Goal: Find specific page/section: Find specific page/section

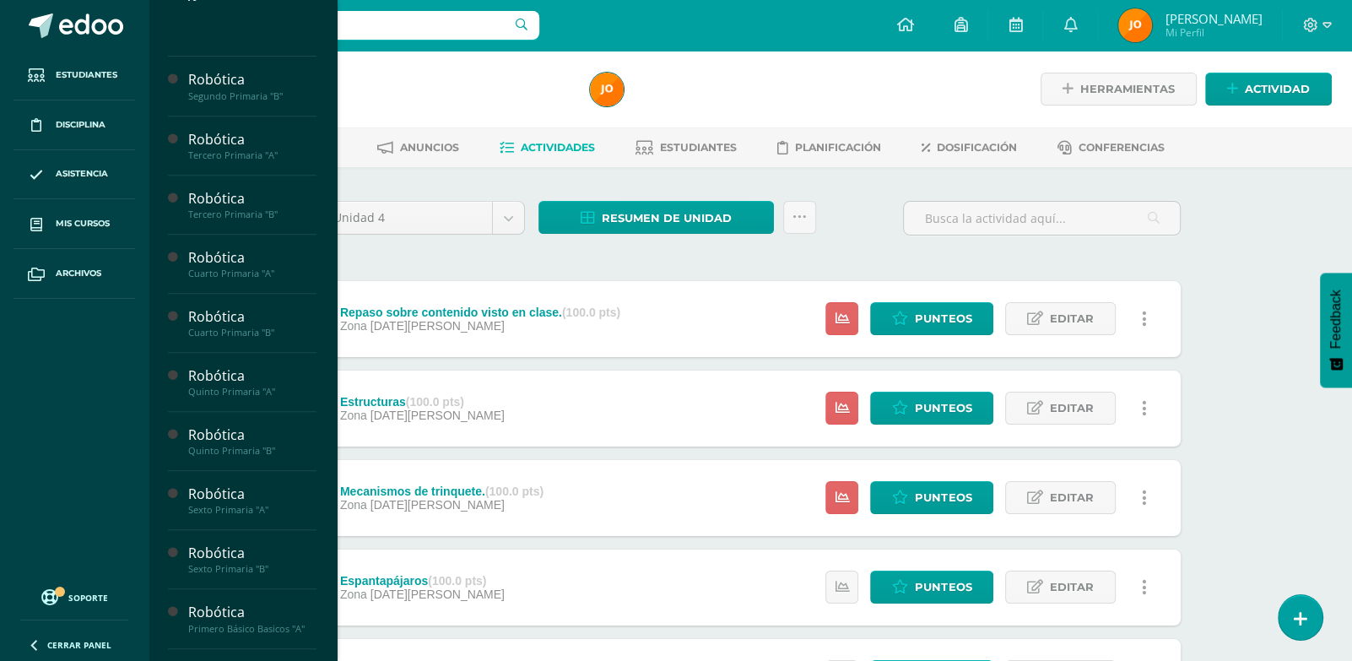
scroll to position [588, 0]
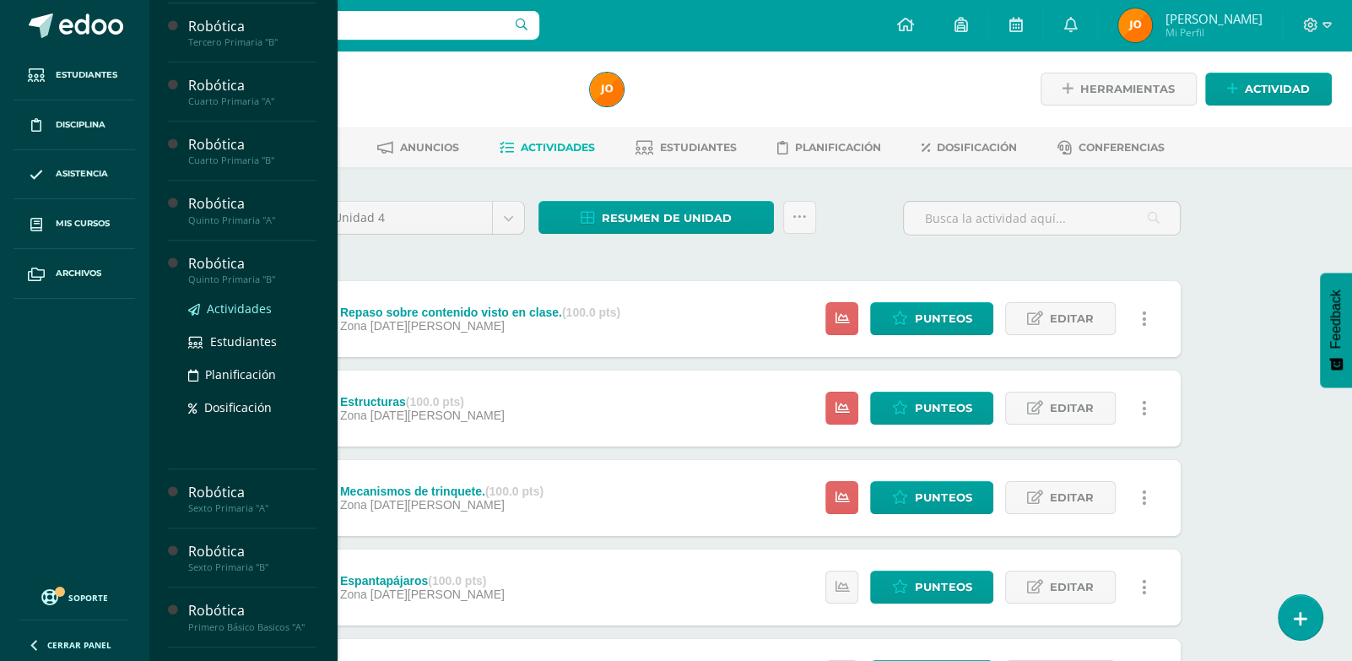
click at [234, 317] on span "Actividades" at bounding box center [239, 309] width 65 height 16
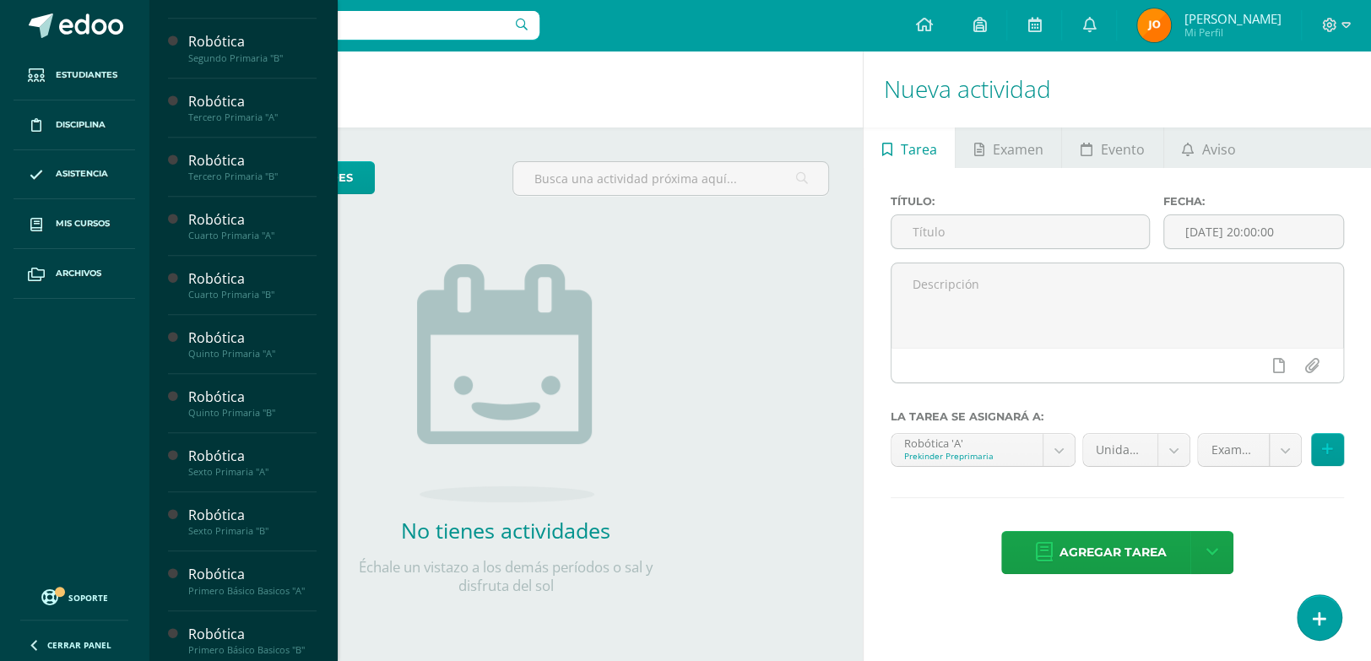
scroll to position [618, 0]
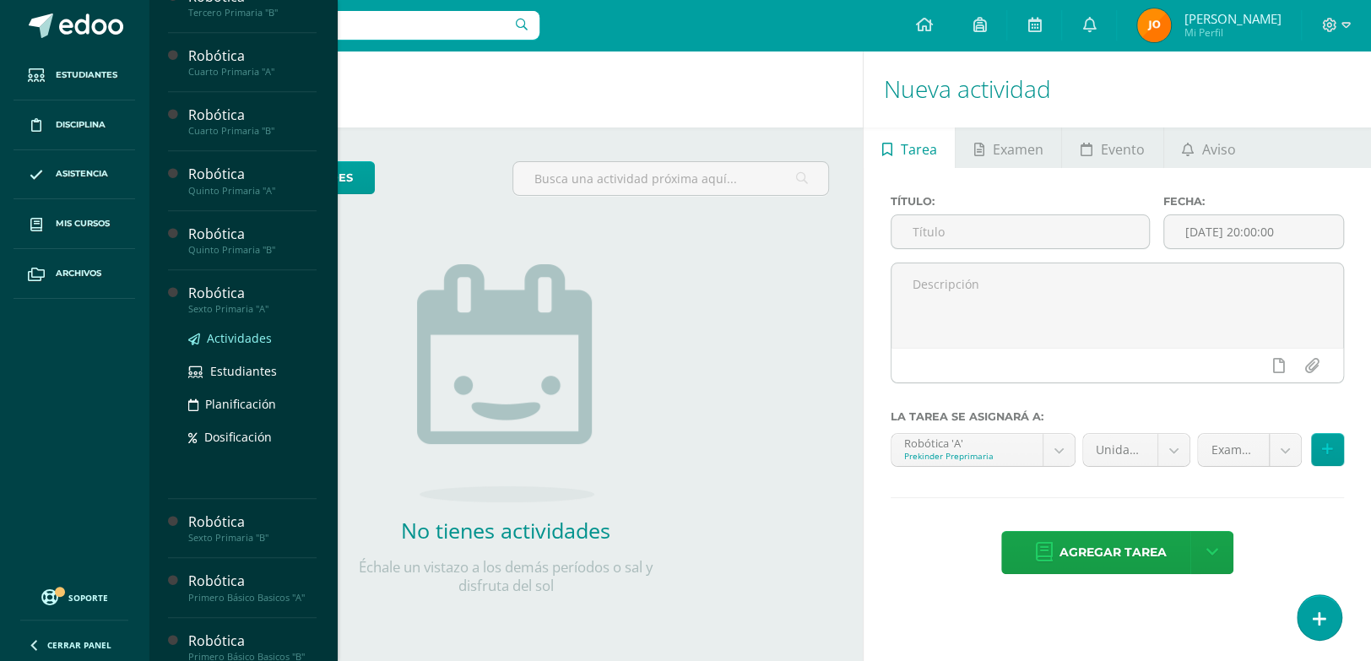
click at [226, 346] on span "Actividades" at bounding box center [239, 338] width 65 height 16
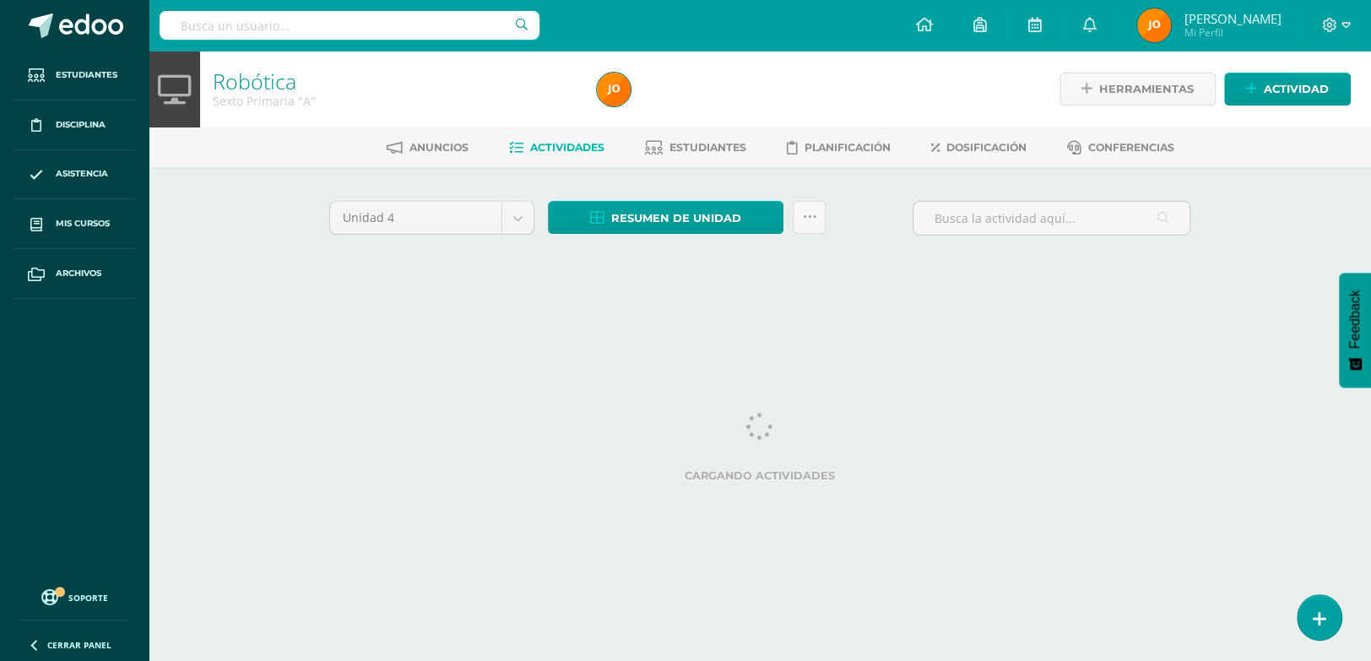
click at [226, 315] on html "Estudiantes Disciplina Asistencia Mis cursos Archivos Soporte Centro de ayuda Ú…" at bounding box center [685, 157] width 1371 height 315
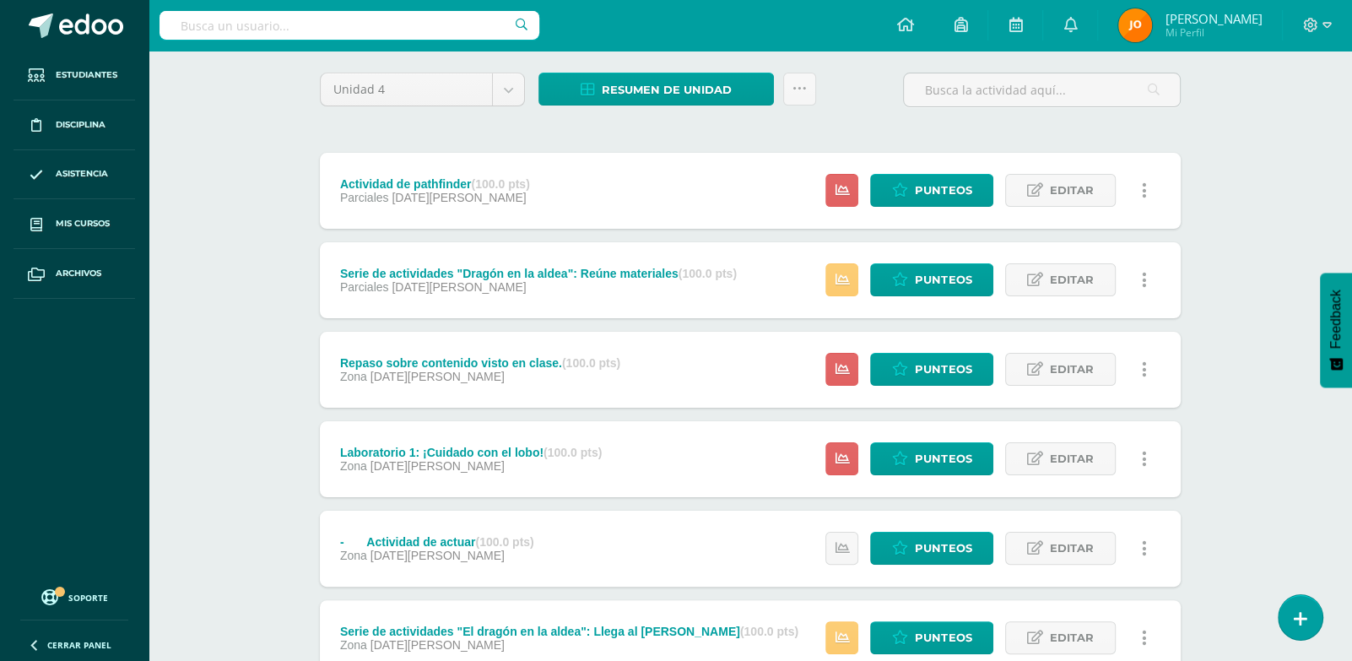
scroll to position [122, 0]
